Goal: Information Seeking & Learning: Learn about a topic

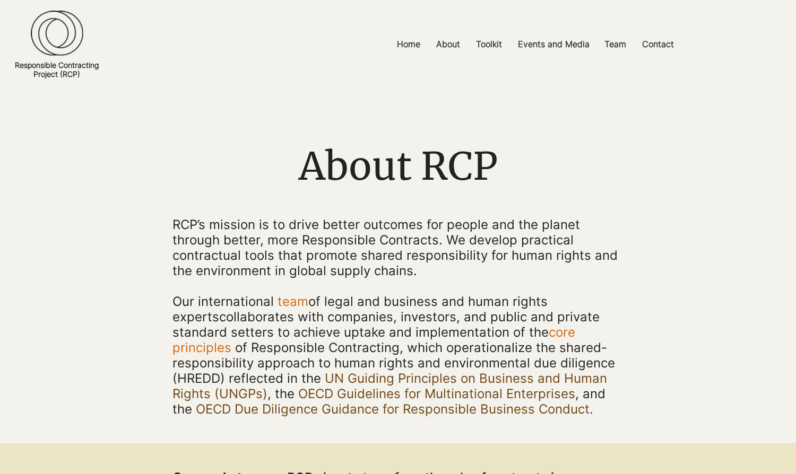
click at [46, 46] on img at bounding box center [57, 33] width 53 height 46
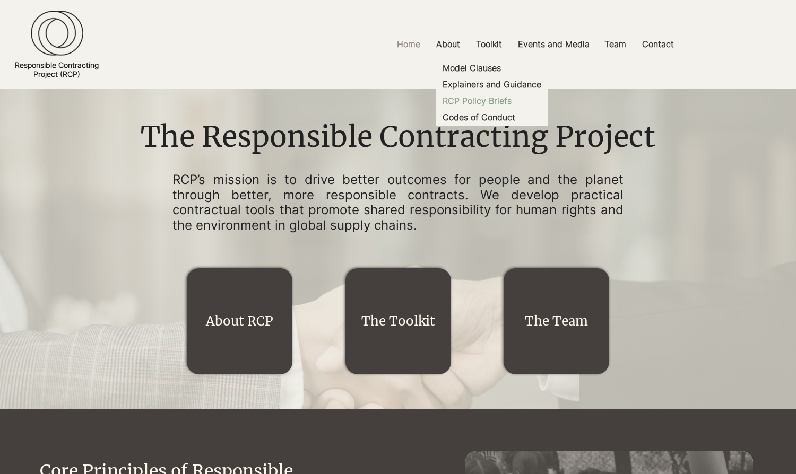
click at [489, 97] on p "RCP Policy Briefs" at bounding box center [476, 101] width 77 height 16
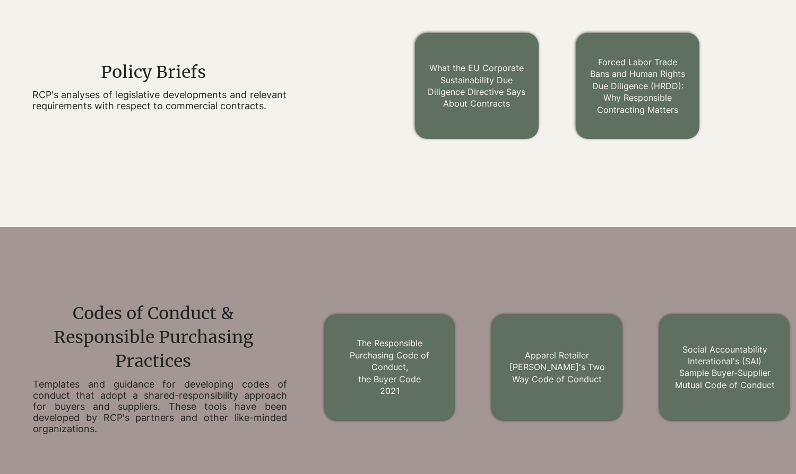
scroll to position [1000, 0]
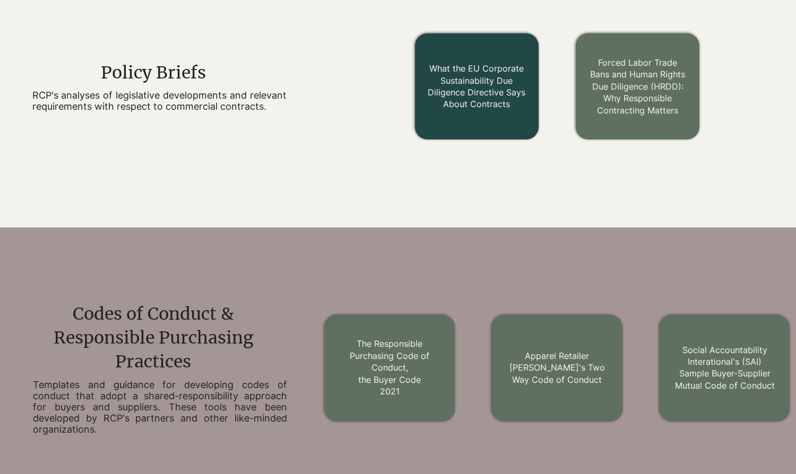
click at [475, 89] on link "What the EU Corporate Sustainability Due Diligence Directive Says About Contrac…" at bounding box center [477, 86] width 98 height 46
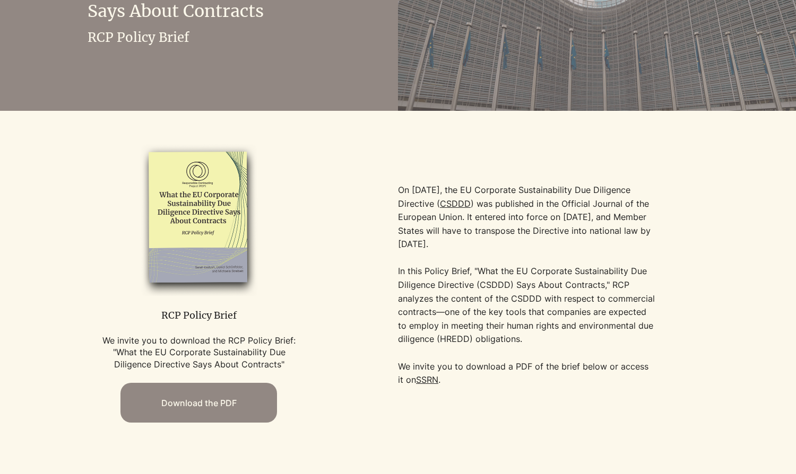
scroll to position [229, 0]
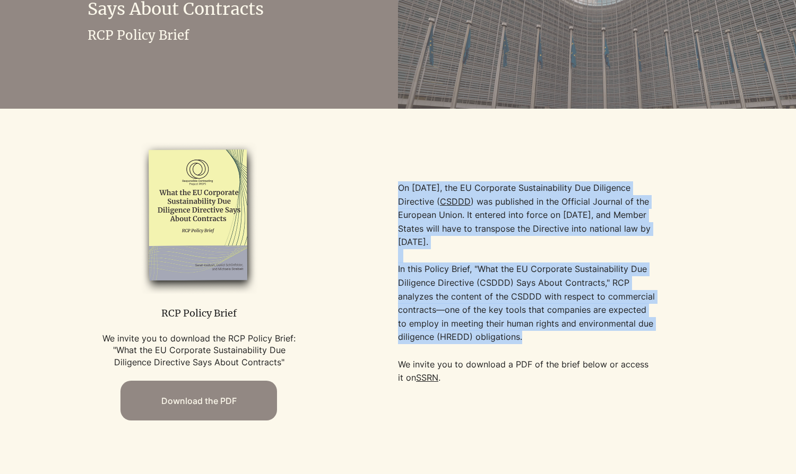
drag, startPoint x: 544, startPoint y: 340, endPoint x: 399, endPoint y: 193, distance: 207.1
click at [399, 193] on div "On July 5, 2024, the EU Corporate Sustainability Due Diligence Directive ( CSDD…" at bounding box center [526, 283] width 257 height 204
copy div "On July 5, 2024, the EU Corporate Sustainability Due Diligence Directive ( CSDD…"
click at [195, 247] on img at bounding box center [199, 215] width 170 height 155
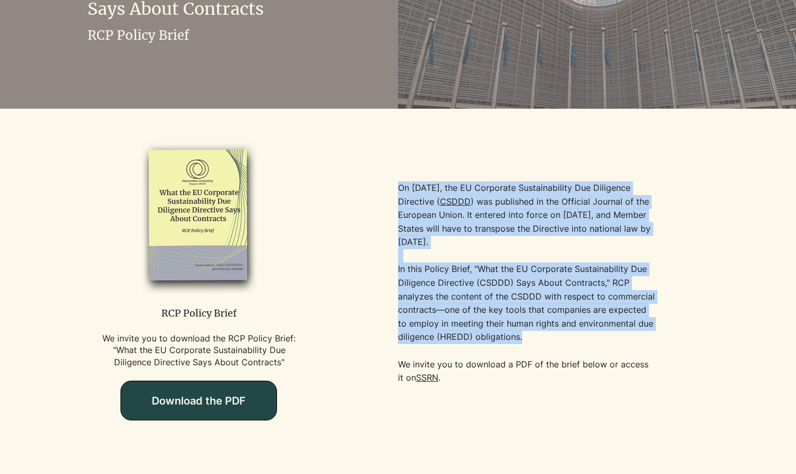
click at [221, 415] on span "Download the PDF" at bounding box center [198, 401] width 155 height 39
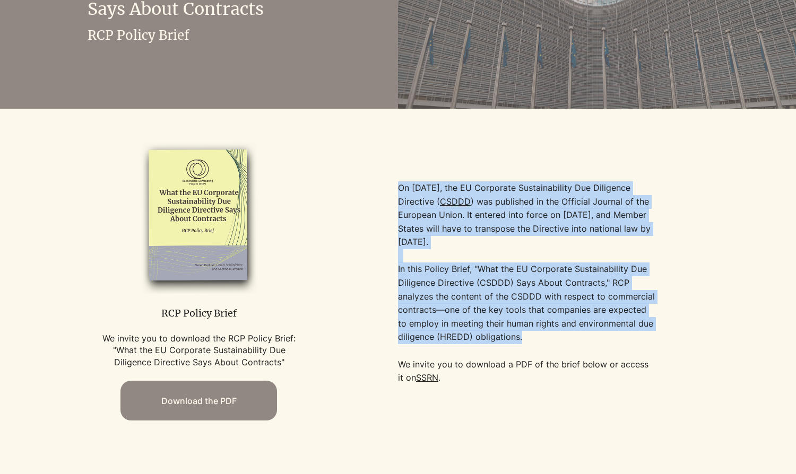
click at [421, 379] on link "SSRN" at bounding box center [427, 378] width 22 height 11
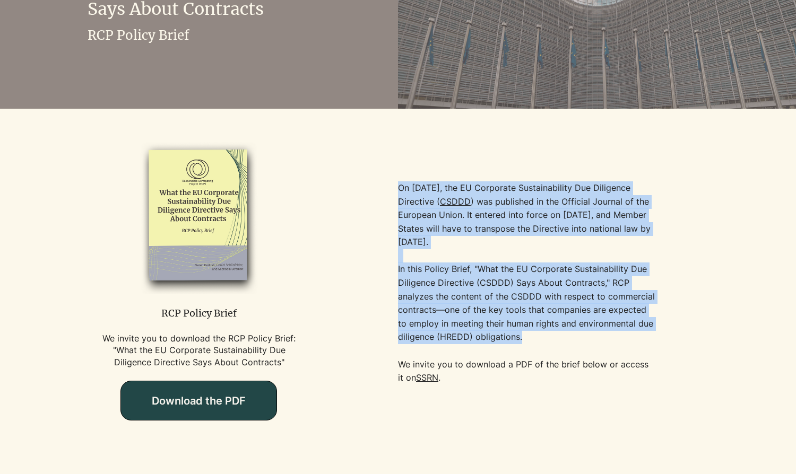
click at [193, 401] on span "Download the PDF" at bounding box center [199, 401] width 94 height 13
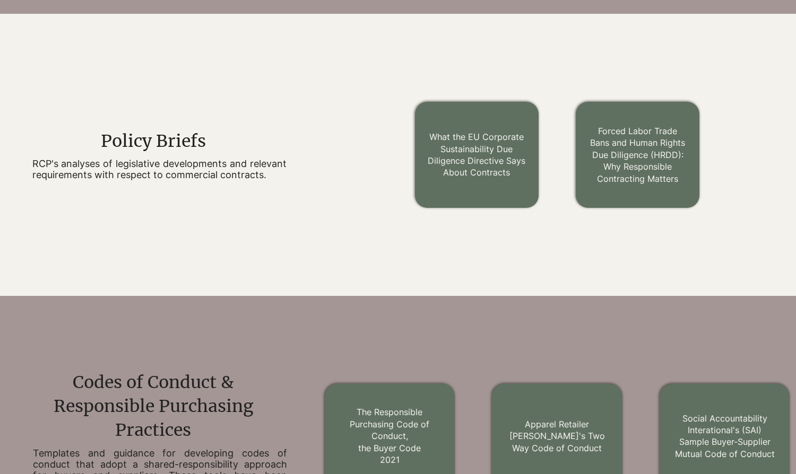
scroll to position [928, 0]
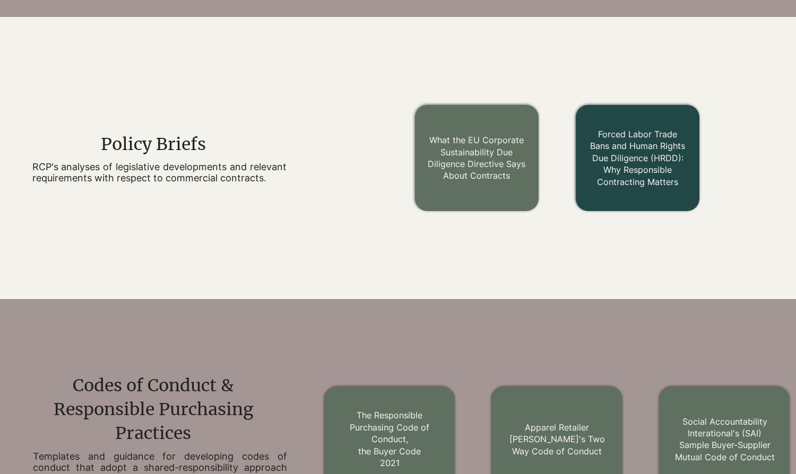
click at [616, 159] on link "Forced Labor Trade Bans and Human Rights Due Diligence (HRDD): Why Responsible …" at bounding box center [637, 158] width 95 height 58
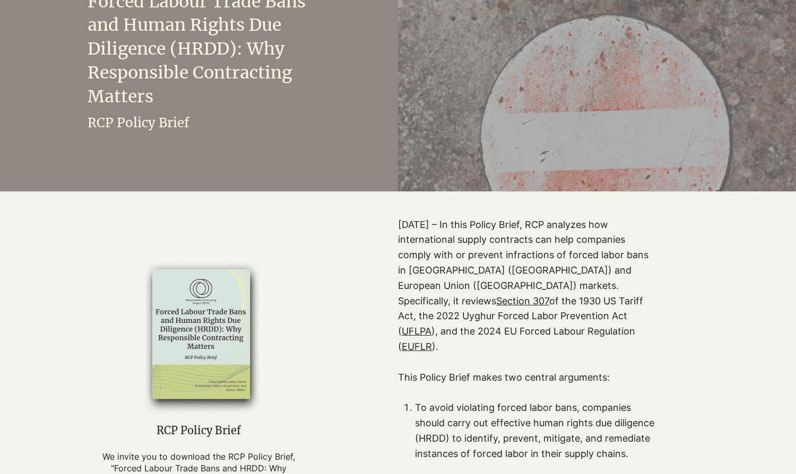
scroll to position [163, 0]
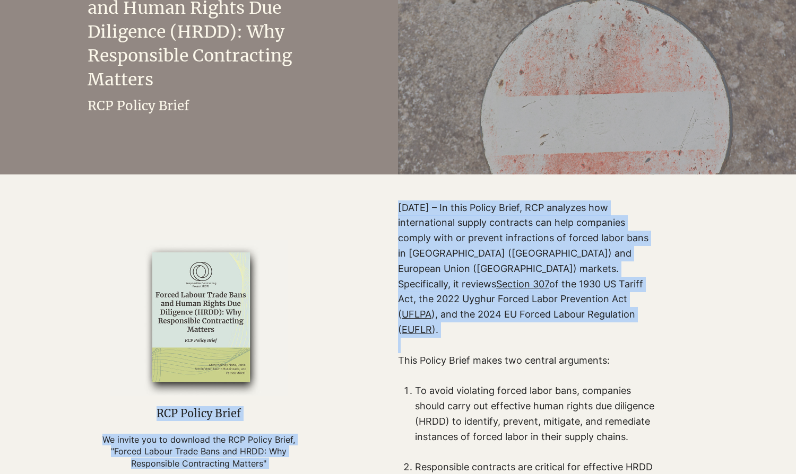
drag, startPoint x: 397, startPoint y: 209, endPoint x: 564, endPoint y: 329, distance: 206.0
click at [564, 329] on div "RCP Policy Brief We invite you to download the RCP Policy Brief, "Forced Labour…" at bounding box center [398, 379] width 796 height 408
click at [461, 238] on p "February 2025 – In this Policy Brief, RCP analyzes how international supply con…" at bounding box center [527, 277] width 259 height 153
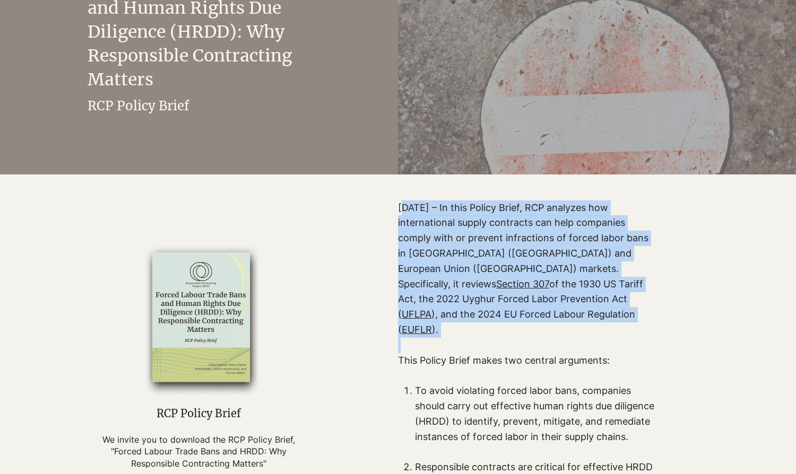
drag, startPoint x: 402, startPoint y: 210, endPoint x: 566, endPoint y: 327, distance: 202.0
click at [566, 327] on p "February 2025 – In this Policy Brief, RCP analyzes how international supply con…" at bounding box center [527, 277] width 259 height 153
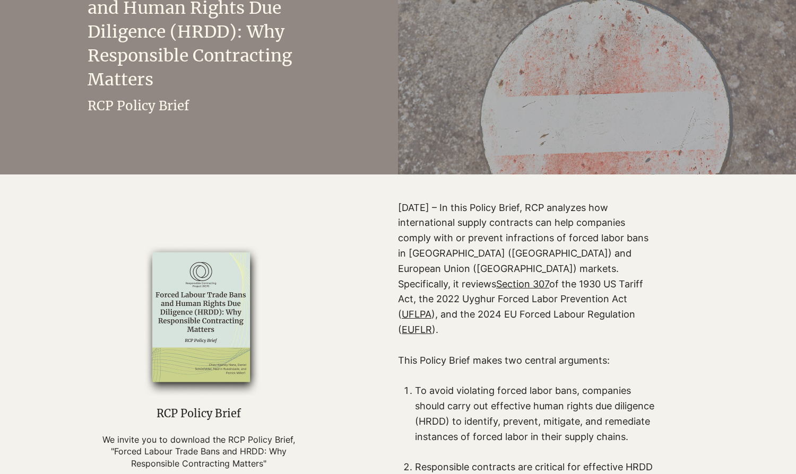
click at [456, 239] on p "February 2025 – In this Policy Brief, RCP analyzes how international supply con…" at bounding box center [527, 277] width 259 height 153
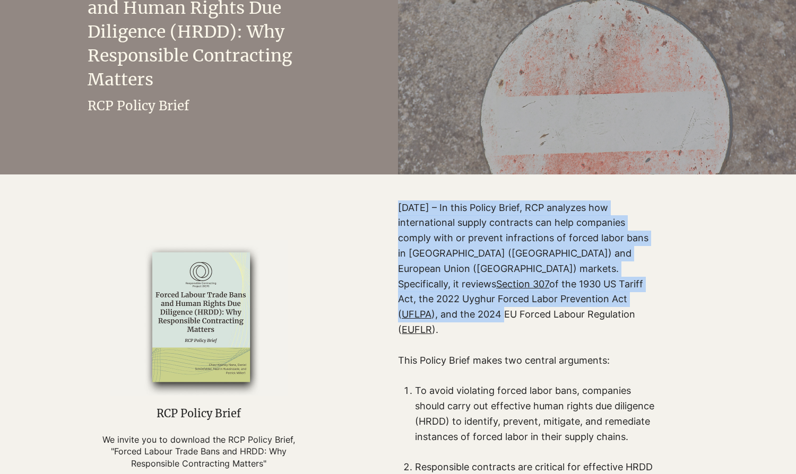
drag, startPoint x: 400, startPoint y: 207, endPoint x: 523, endPoint y: 305, distance: 157.9
click at [523, 305] on p "February 2025 – In this Policy Brief, RCP analyzes how international supply con…" at bounding box center [527, 277] width 259 height 153
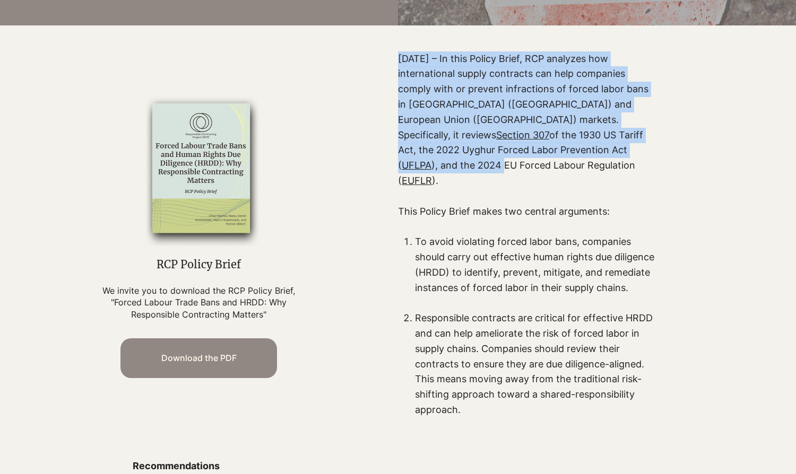
scroll to position [330, 0]
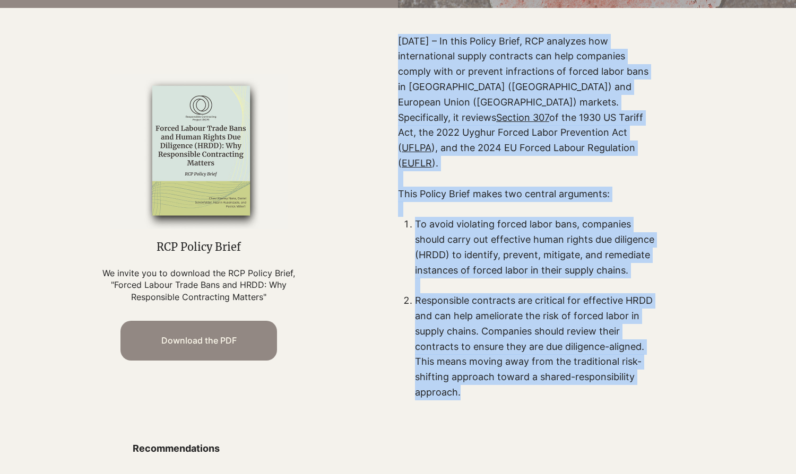
click at [505, 376] on p "Responsible contracts are critical for effective HRDD and can help ameliorate t…" at bounding box center [535, 346] width 241 height 107
copy div "February 2025 – In this Policy Brief, RCP analyzes how international supply con…"
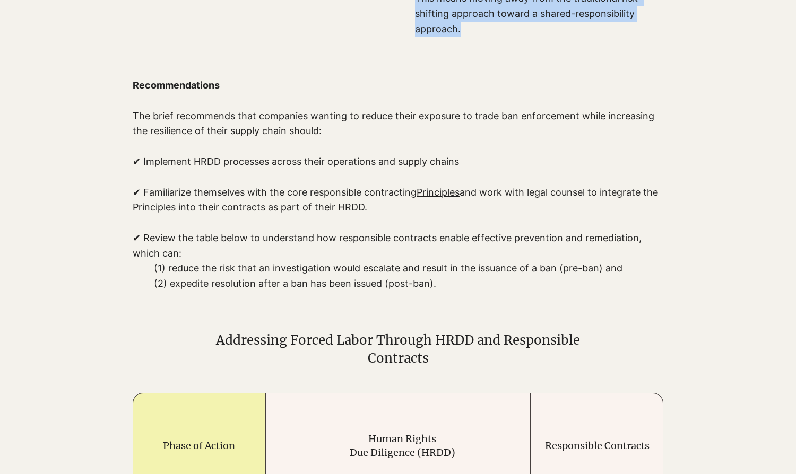
scroll to position [692, 0]
click at [449, 277] on p "(2) expedite resolution after a ban has been issued (post-ban)." at bounding box center [408, 284] width 509 height 15
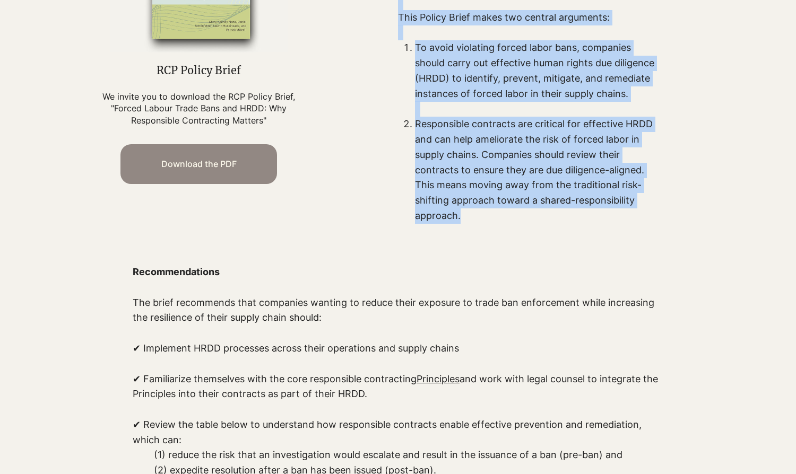
scroll to position [503, 0]
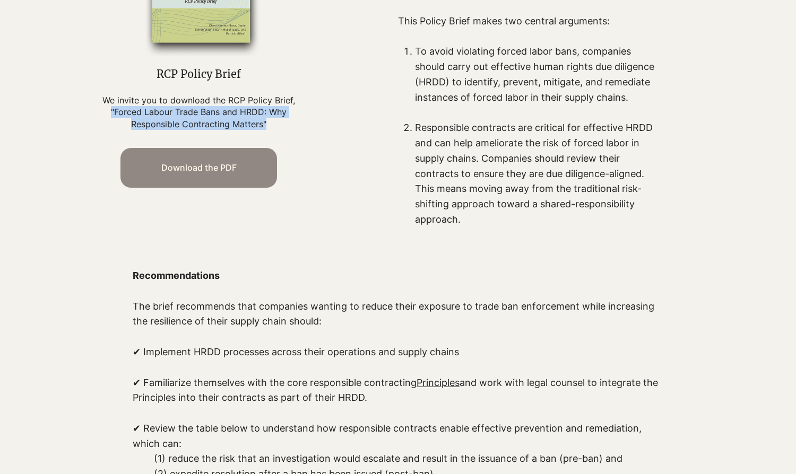
drag, startPoint x: 269, startPoint y: 115, endPoint x: 107, endPoint y: 108, distance: 162.0
click at [107, 108] on p "We invite you to download the RCP Policy Brief, "Forced Labour Trade Bans and H…" at bounding box center [199, 112] width 196 height 36
copy p ""Forced Labour Trade Bans and HRDD: Why Responsible Contracting Matters""
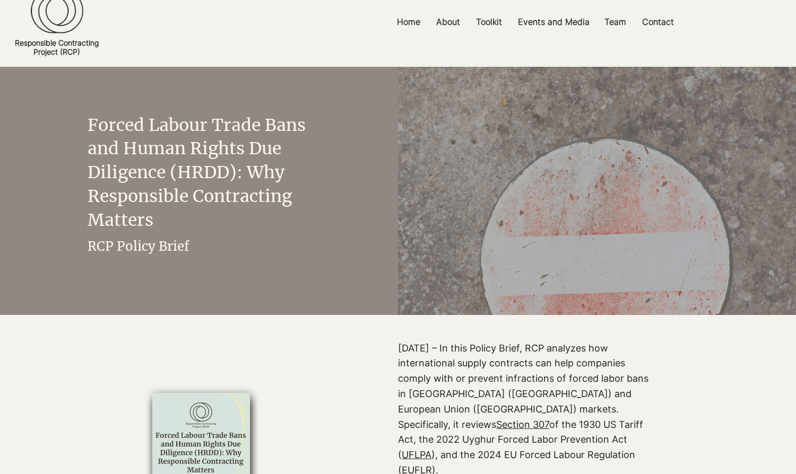
scroll to position [0, 0]
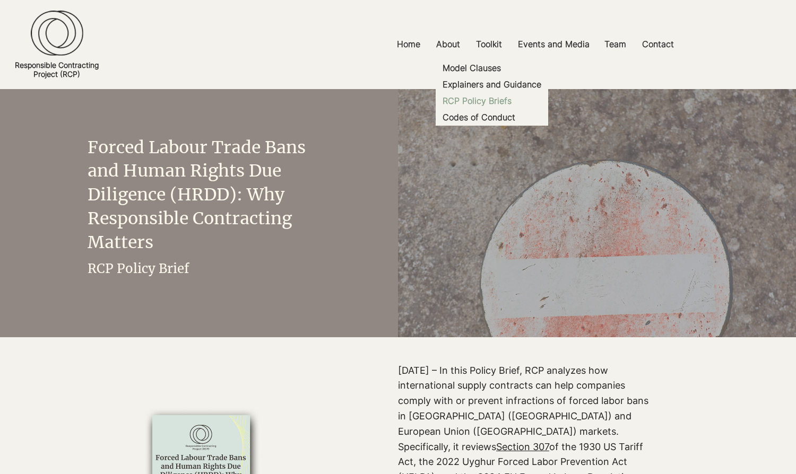
click at [496, 100] on p "RCP Policy Briefs" at bounding box center [476, 101] width 77 height 16
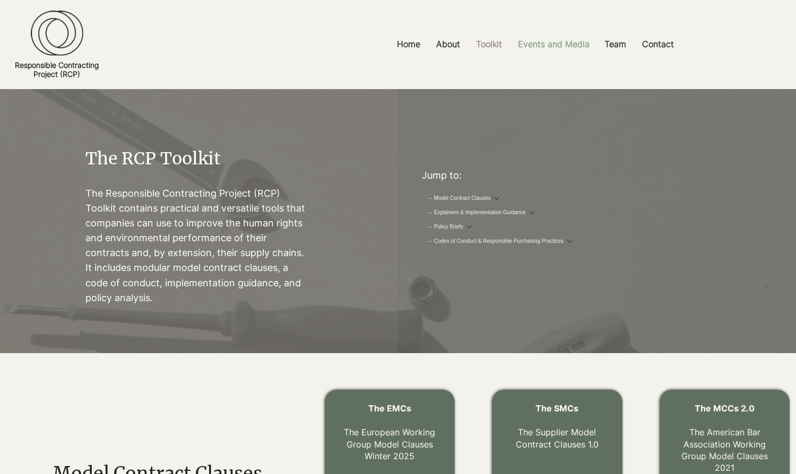
click at [547, 43] on p "Events and Media" at bounding box center [554, 44] width 82 height 24
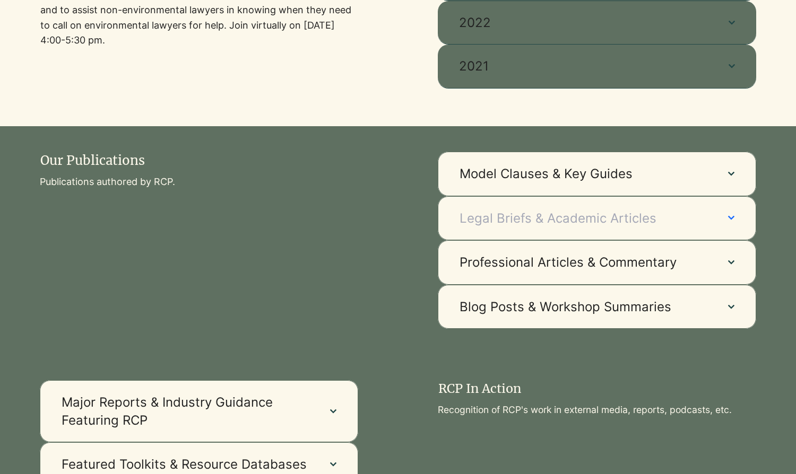
scroll to position [619, 0]
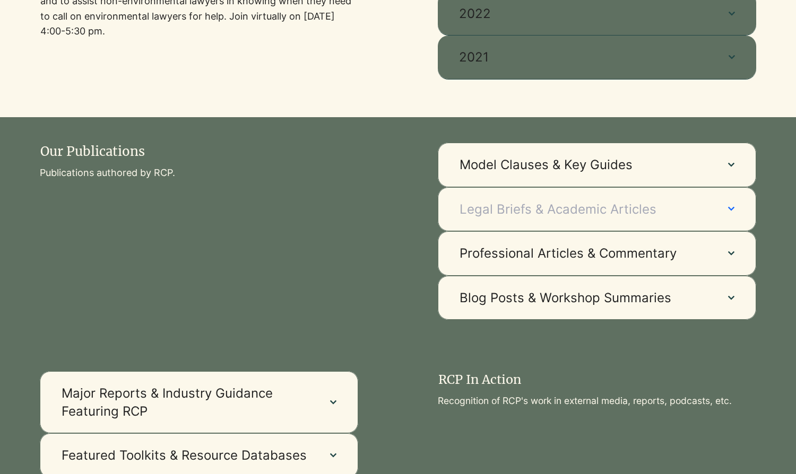
click at [653, 212] on span "Legal Briefs & Academic Articles" at bounding box center [583, 210] width 247 height 18
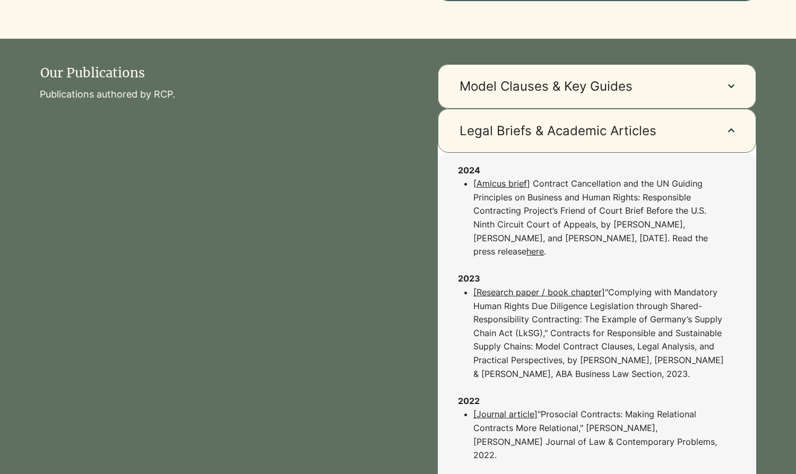
scroll to position [706, 0]
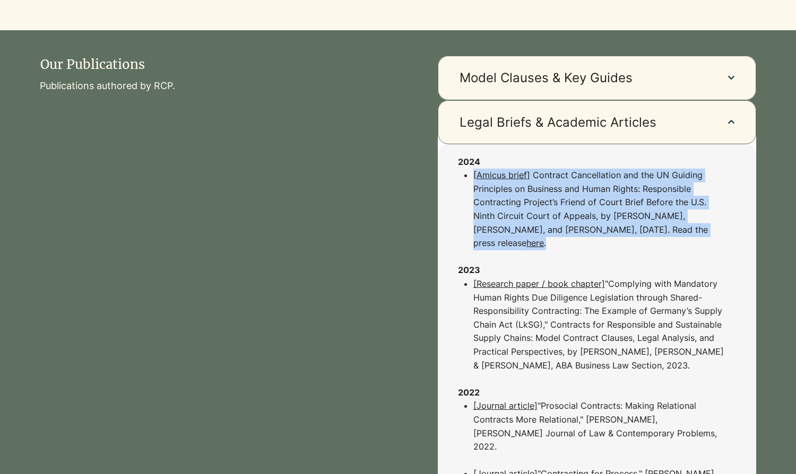
drag, startPoint x: 582, startPoint y: 246, endPoint x: 474, endPoint y: 180, distance: 127.0
click at [473, 180] on p "[ Amicus brief ] Contract Cancellation and the UN Guiding Principles on Busines…" at bounding box center [599, 210] width 252 height 82
copy p "[ Amicus brief ] Contract Cancellation and the UN Guiding Principles on Busines…"
click at [505, 179] on link "Amicus brief" at bounding box center [502, 175] width 50 height 11
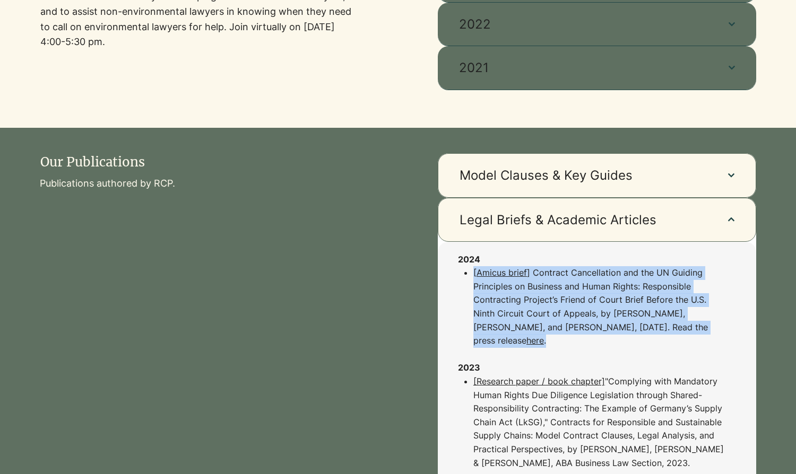
scroll to position [579, 0]
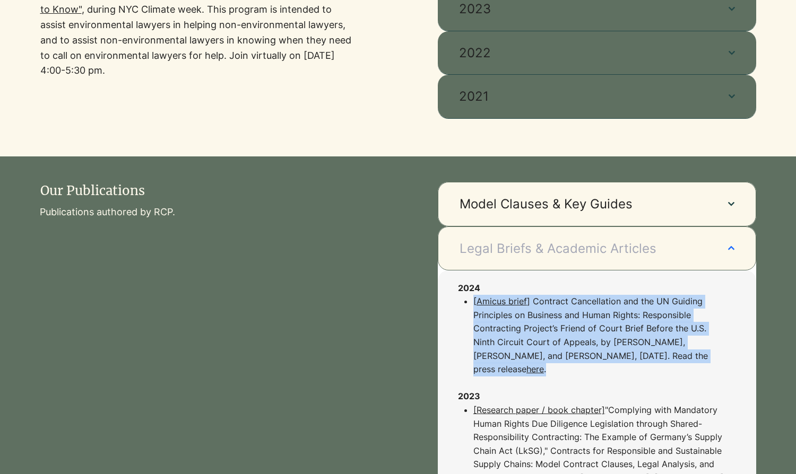
click at [740, 246] on button "Legal Briefs & Academic Articles" at bounding box center [597, 249] width 318 height 45
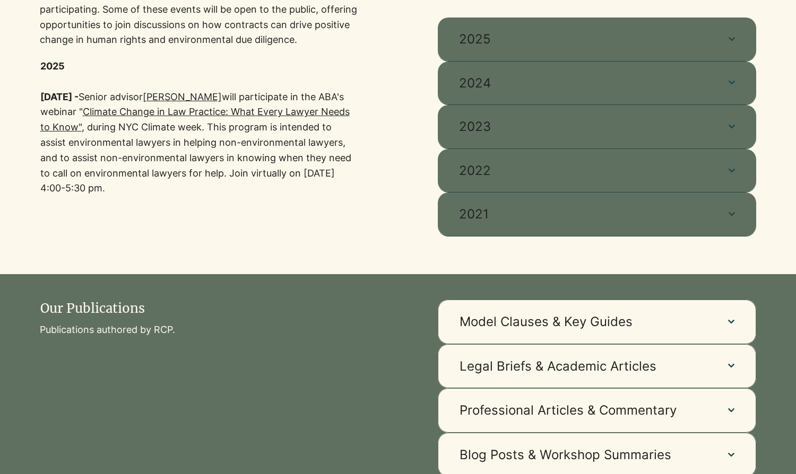
scroll to position [461, 0]
click at [686, 419] on span "Professional Articles & Commentary" at bounding box center [583, 411] width 247 height 18
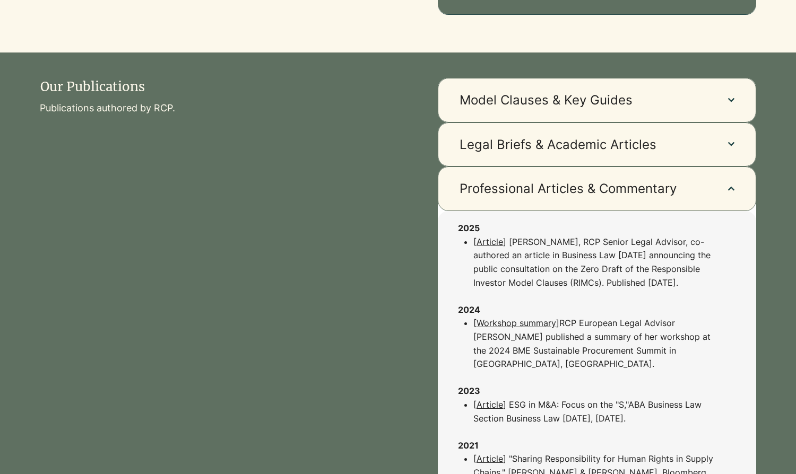
scroll to position [542, 0]
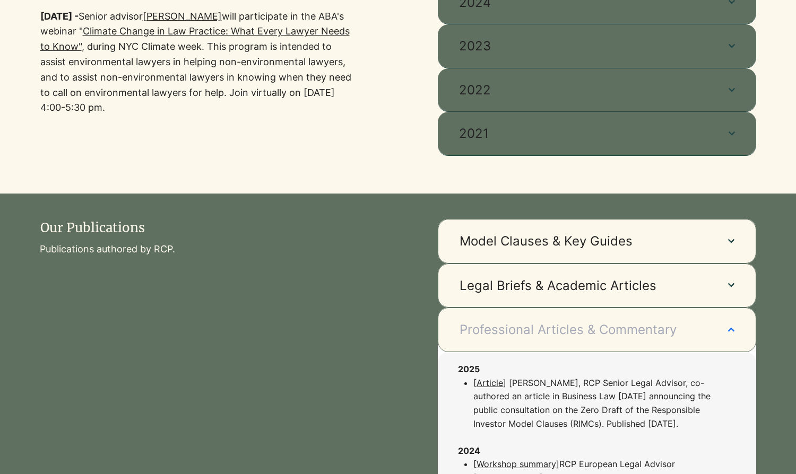
click at [745, 332] on button "Professional Articles & Commentary" at bounding box center [597, 330] width 318 height 45
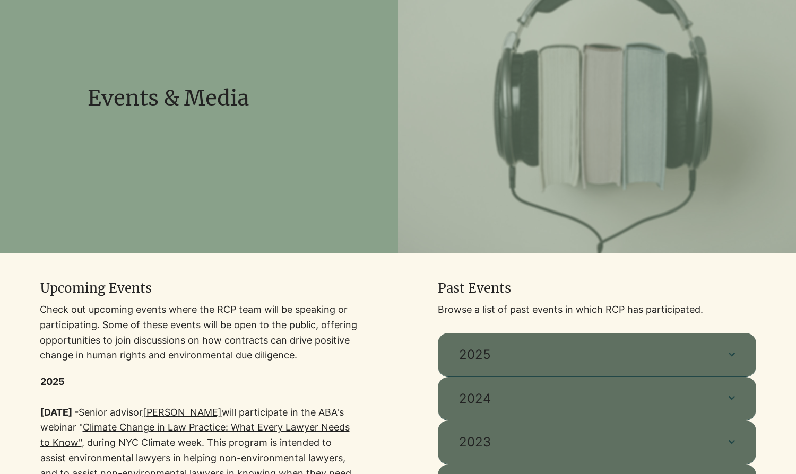
scroll to position [0, 0]
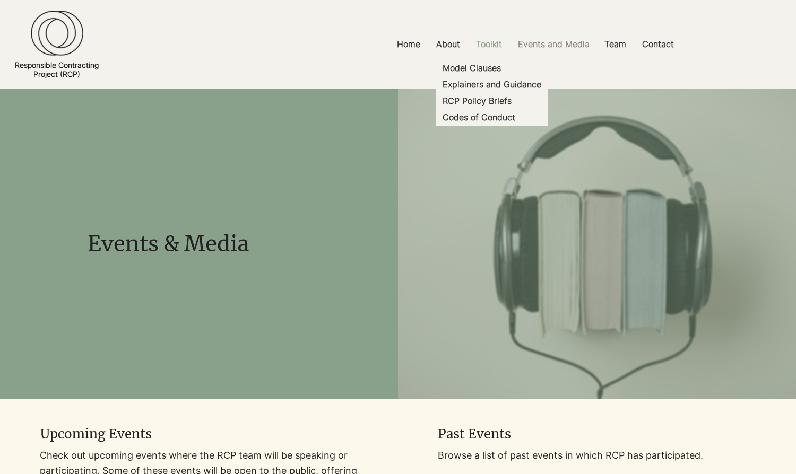
click at [492, 45] on p "Toolkit" at bounding box center [489, 44] width 37 height 24
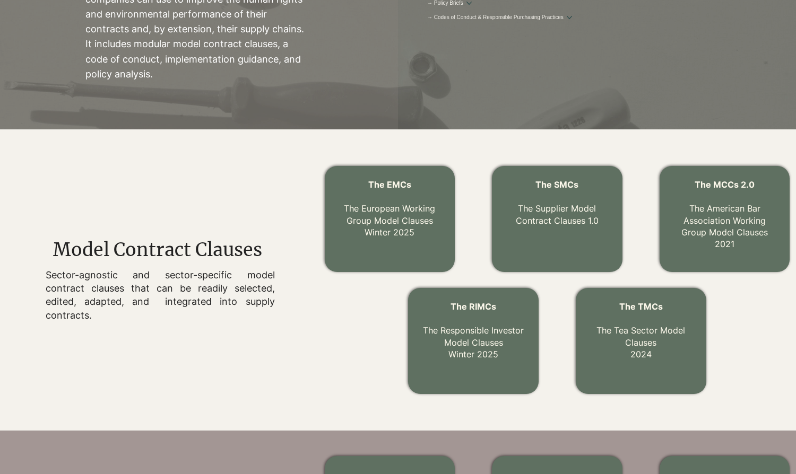
scroll to position [226, 0]
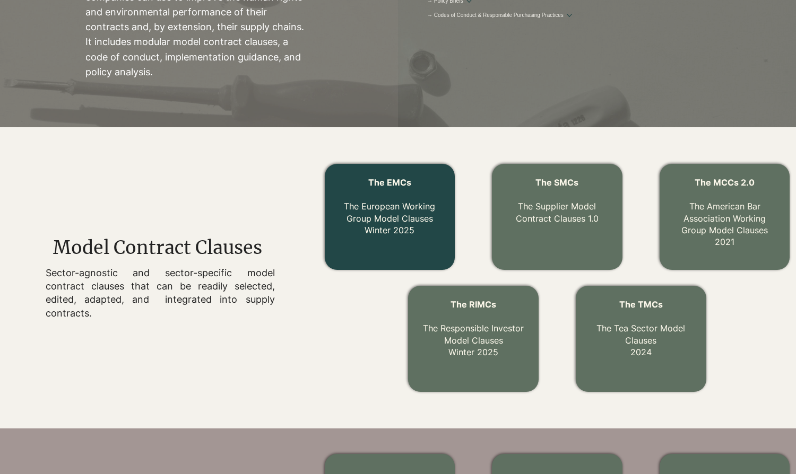
click at [413, 187] on p "The EMCs The European Working Group Model Clauses Winter 2025" at bounding box center [389, 206] width 109 height 59
click at [405, 211] on link "The EMCs The European Working Group Model Clauses Winter 2025" at bounding box center [389, 206] width 91 height 58
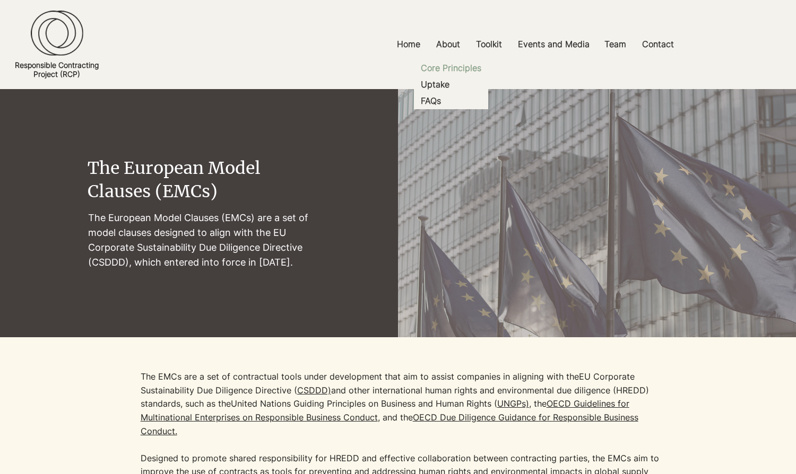
click at [447, 62] on p "Core Principles" at bounding box center [451, 68] width 69 height 16
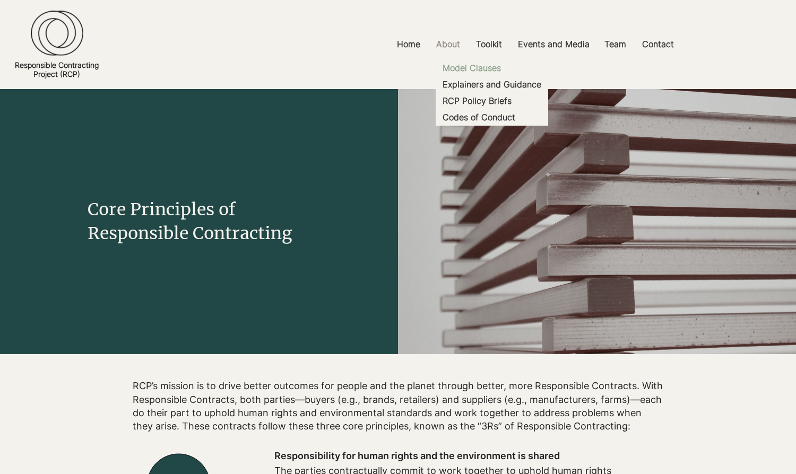
click at [479, 71] on p "Model Clauses" at bounding box center [471, 68] width 67 height 16
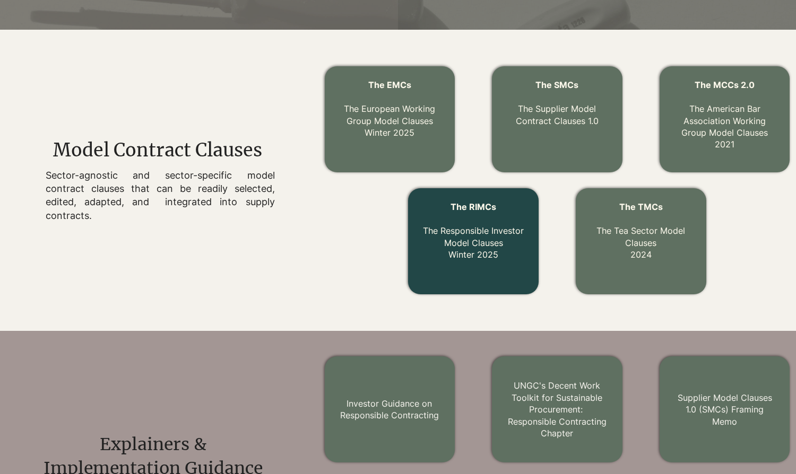
scroll to position [313, 0]
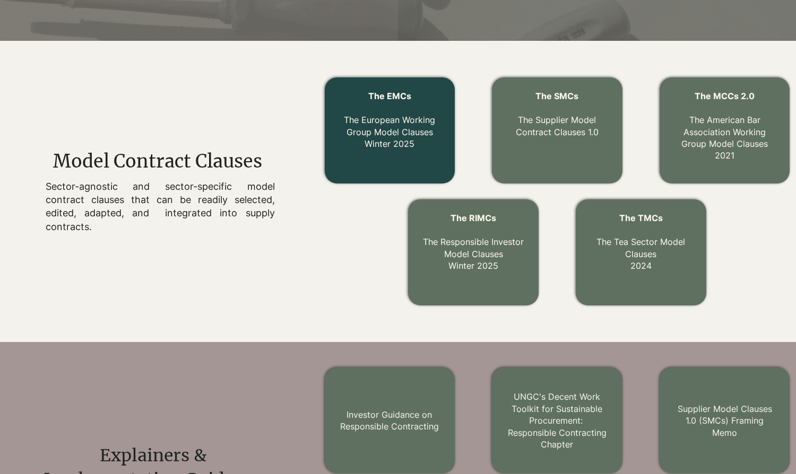
click at [381, 105] on p "The EMCs The European Working Group Model Clauses Winter 2025" at bounding box center [389, 119] width 109 height 59
click at [385, 97] on span "The EMCs" at bounding box center [389, 96] width 43 height 11
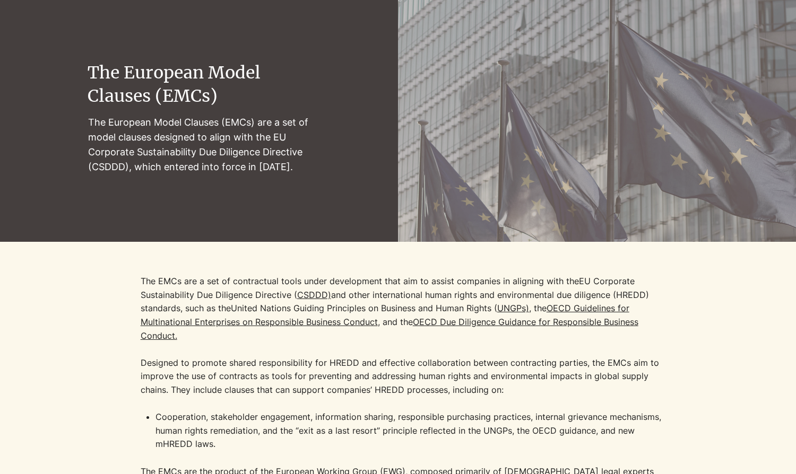
scroll to position [97, 0]
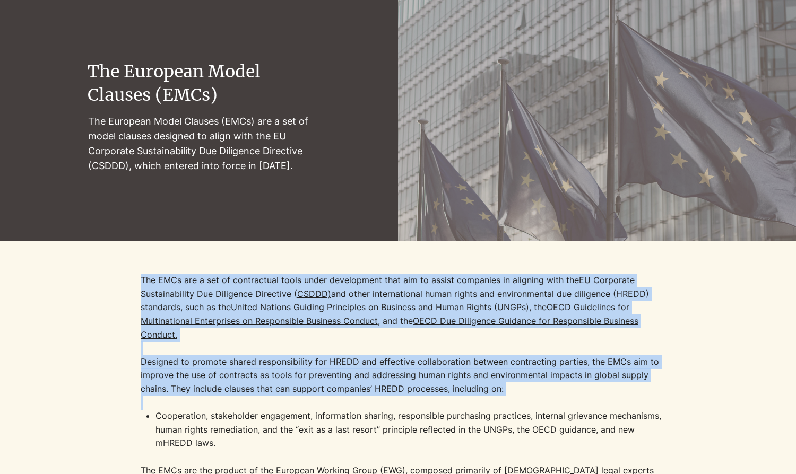
drag, startPoint x: 137, startPoint y: 280, endPoint x: 595, endPoint y: 405, distance: 474.9
click at [595, 405] on div "The EMCs are a set of contractual tools under development that aim to assist co…" at bounding box center [398, 380] width 796 height 279
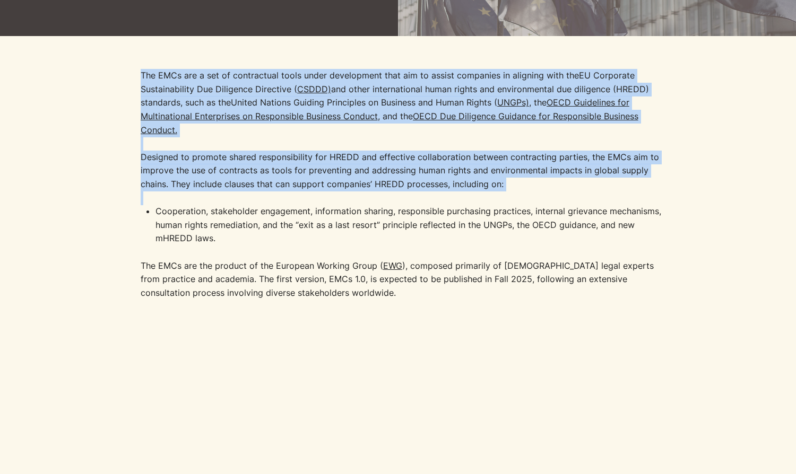
scroll to position [303, 0]
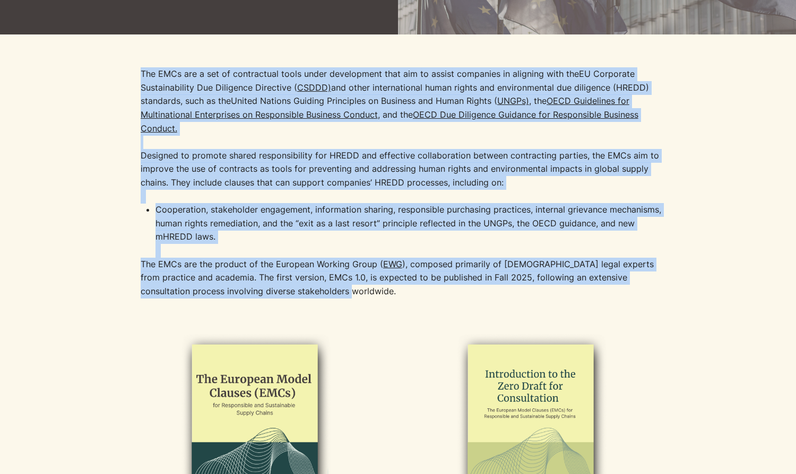
click at [356, 291] on p "The EMCs are the product of the European Working Group ( EWG ), composed primar…" at bounding box center [406, 278] width 531 height 41
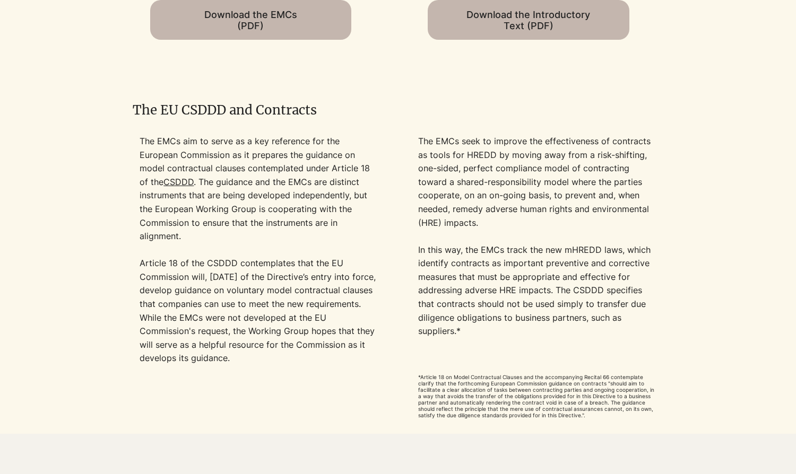
scroll to position [880, 0]
click at [509, 330] on p "The EMCs seek to improve the effectiveness of contracts as tools for HREDD by m…" at bounding box center [537, 236] width 238 height 204
copy main "The EMCs are a set of contractual tools under development that aim to assist co…"
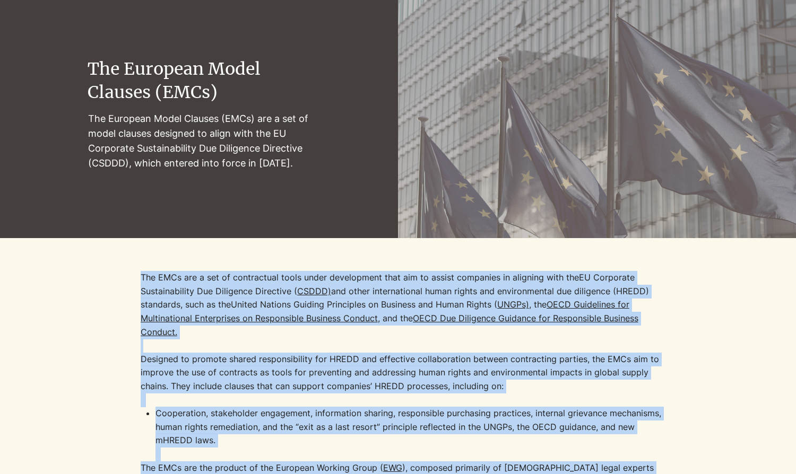
scroll to position [0, 0]
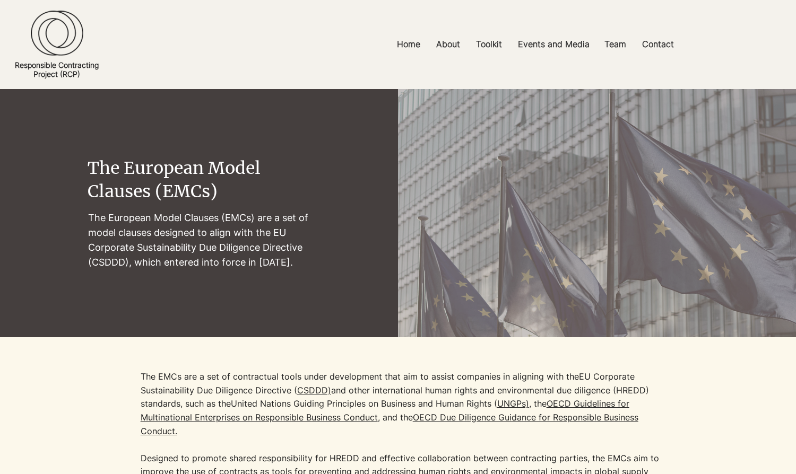
click at [160, 220] on p "The European Model Clauses (EMCs) are a set of model clauses designed to align …" at bounding box center [199, 240] width 223 height 59
drag, startPoint x: 136, startPoint y: 269, endPoint x: 91, endPoint y: 206, distance: 77.6
click at [91, 211] on p "The European Model Clauses (EMCs) are a set of model clauses designed to align …" at bounding box center [199, 240] width 223 height 59
copy p "The European Model Clauses (EMCs) are a set of model clauses designed to align …"
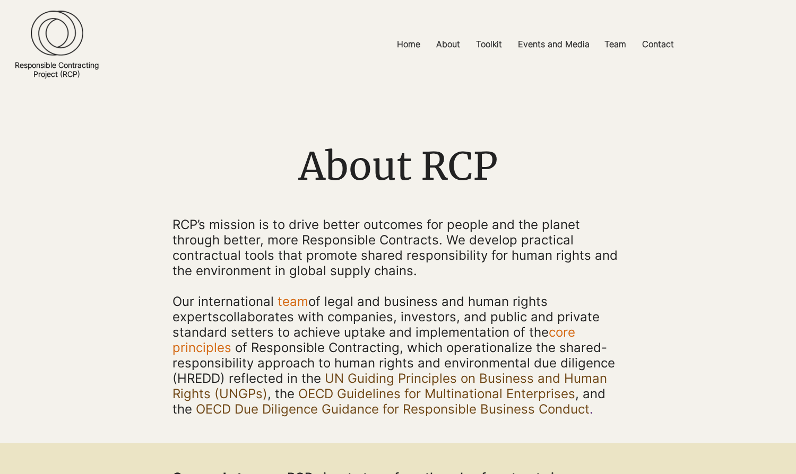
click at [72, 47] on img at bounding box center [57, 33] width 53 height 46
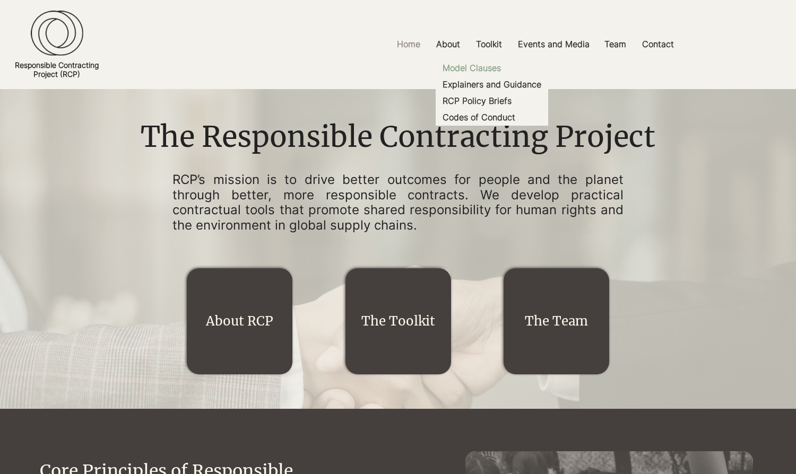
click at [488, 70] on p "Model Clauses" at bounding box center [471, 68] width 67 height 16
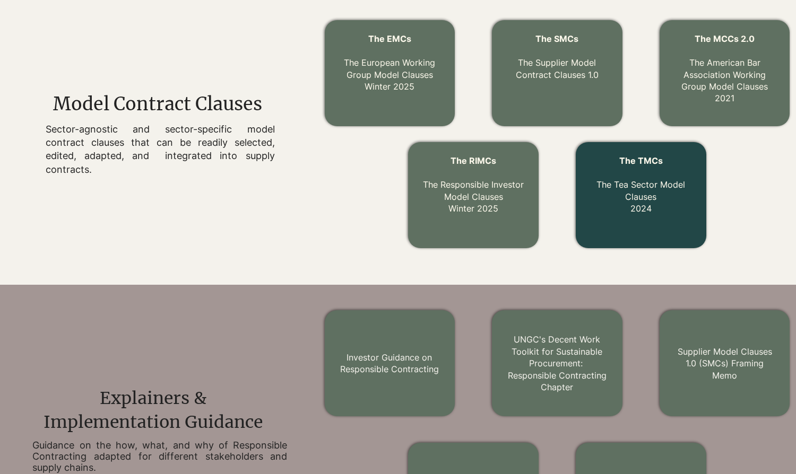
scroll to position [368, 0]
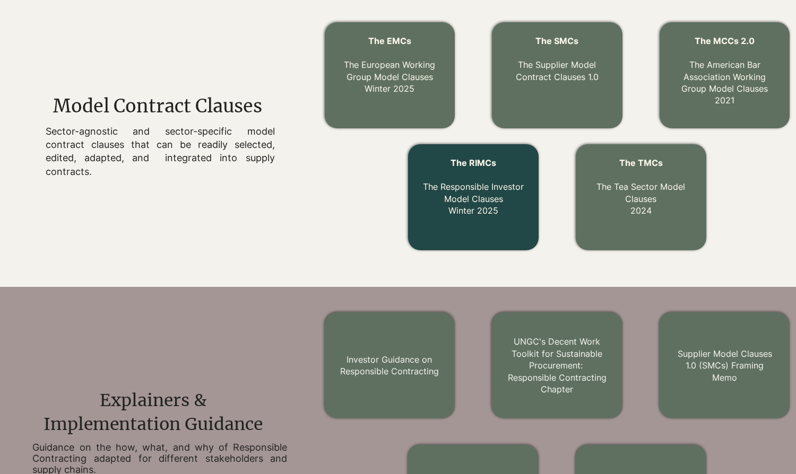
click at [484, 191] on link "The RIMCs The Responsible Investor Model Clauses Winter 2025" at bounding box center [473, 187] width 101 height 58
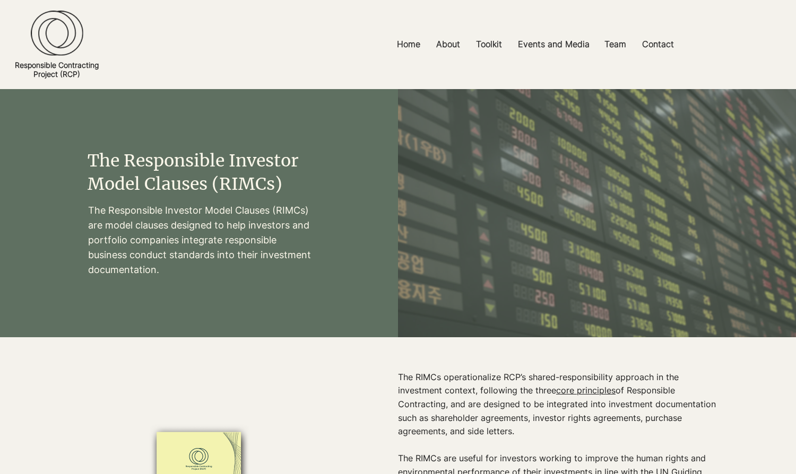
scroll to position [14, 0]
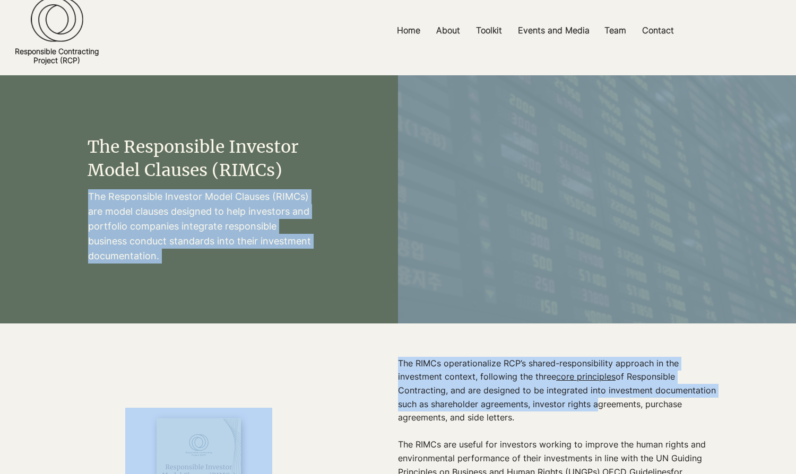
drag, startPoint x: 111, startPoint y: 207, endPoint x: 593, endPoint y: 408, distance: 522.1
click at [0, 0] on main "The Responsible Investor Model Clauses (RIMCs) The Responsible Investor Model C…" at bounding box center [0, 0] width 0 height 0
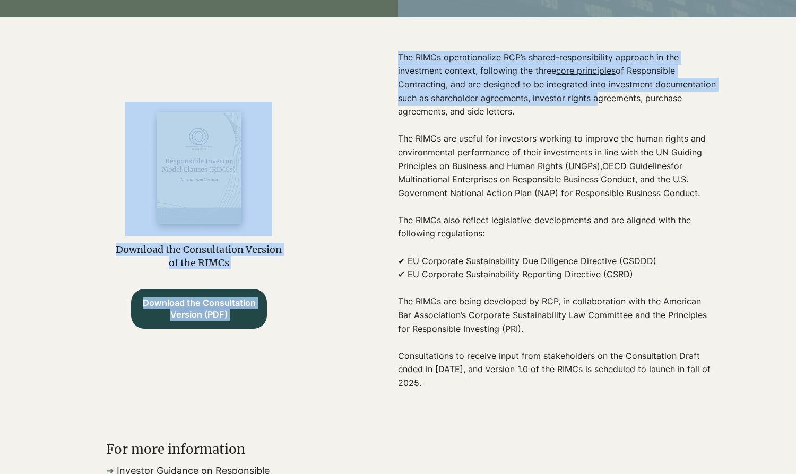
scroll to position [321, 0]
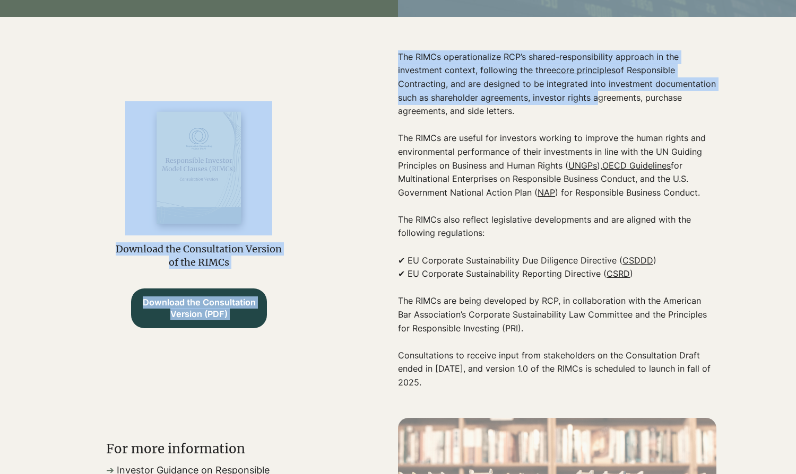
click at [479, 387] on p "Consultations to receive input from stakeholders on the Consultation Draft ende…" at bounding box center [557, 369] width 318 height 41
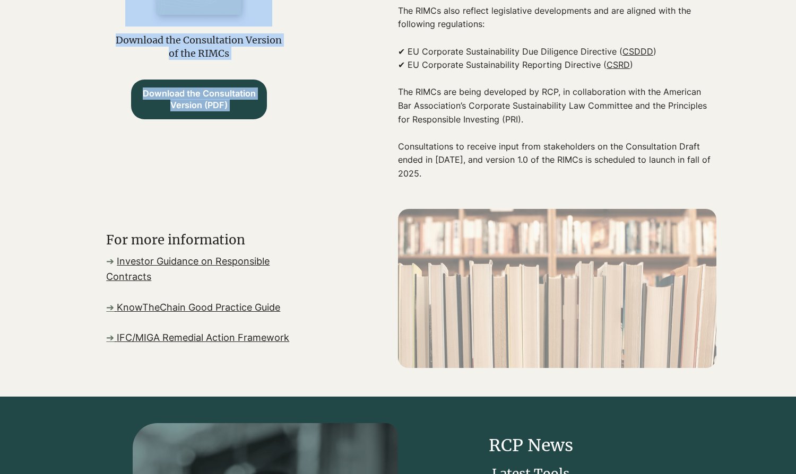
scroll to position [532, 0]
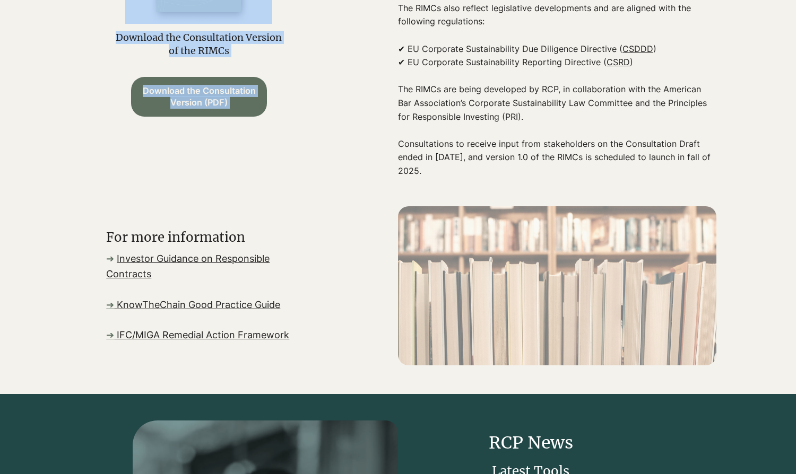
copy main "Lor Ipsumdolors Ametcons Adipi Elitsed (DOEIu) tem incid utlabor etdolore ma al…"
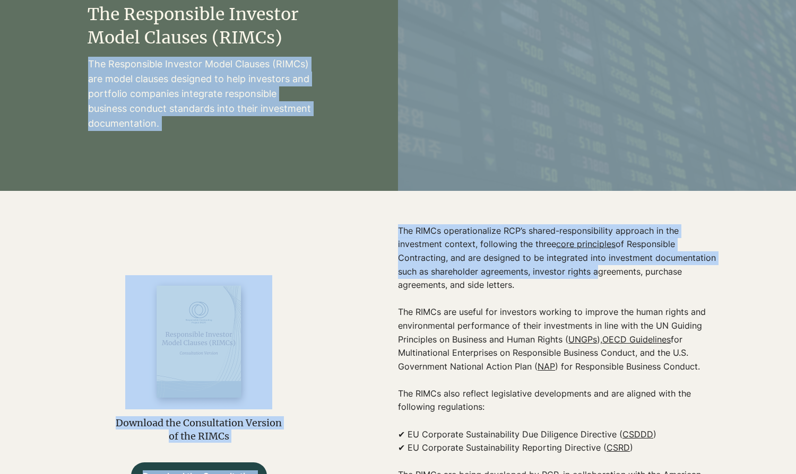
scroll to position [0, 0]
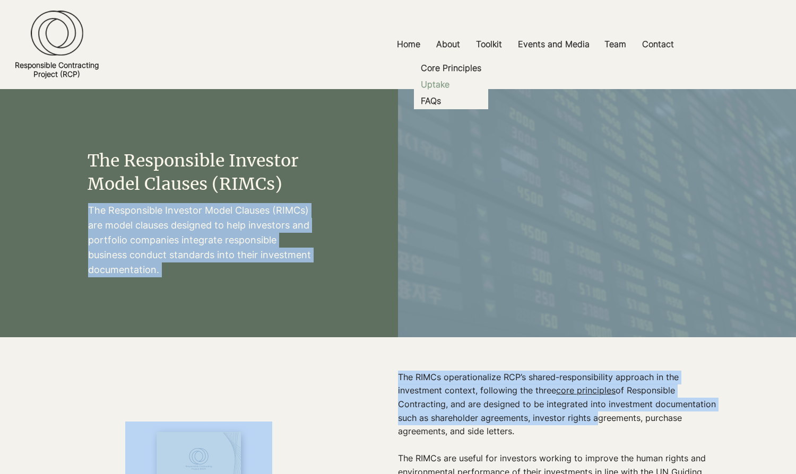
click at [452, 79] on p "Uptake" at bounding box center [435, 84] width 37 height 16
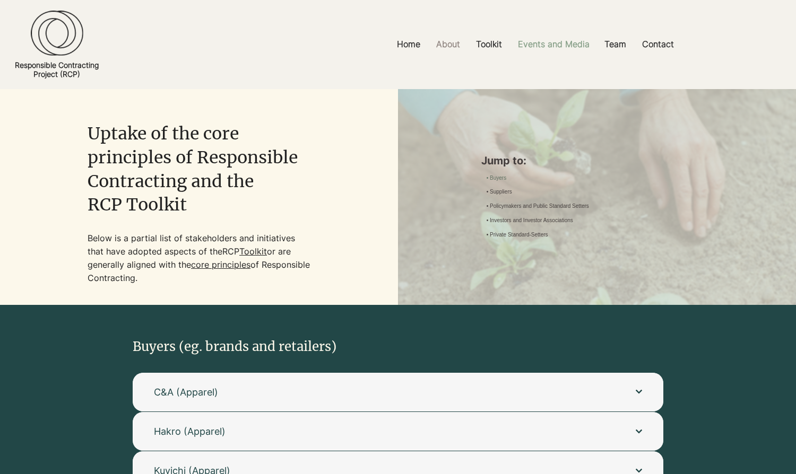
click at [542, 49] on p "Events and Media" at bounding box center [554, 44] width 82 height 24
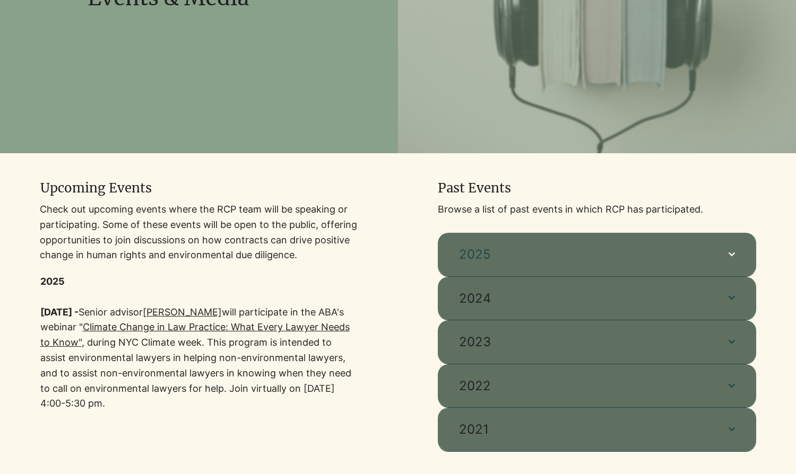
scroll to position [261, 0]
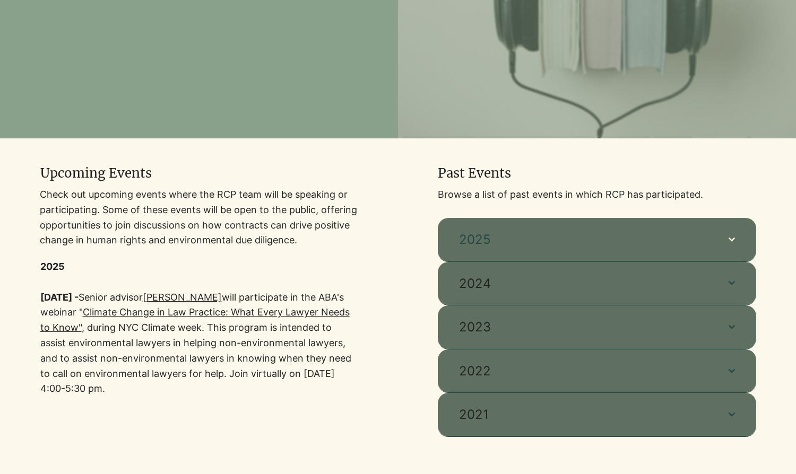
click at [573, 239] on span "2025" at bounding box center [583, 240] width 248 height 18
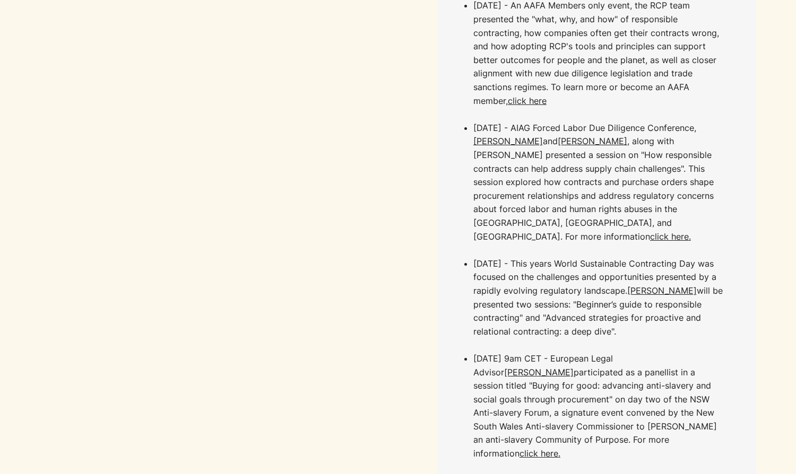
scroll to position [1268, 0]
